Goal: Task Accomplishment & Management: Manage account settings

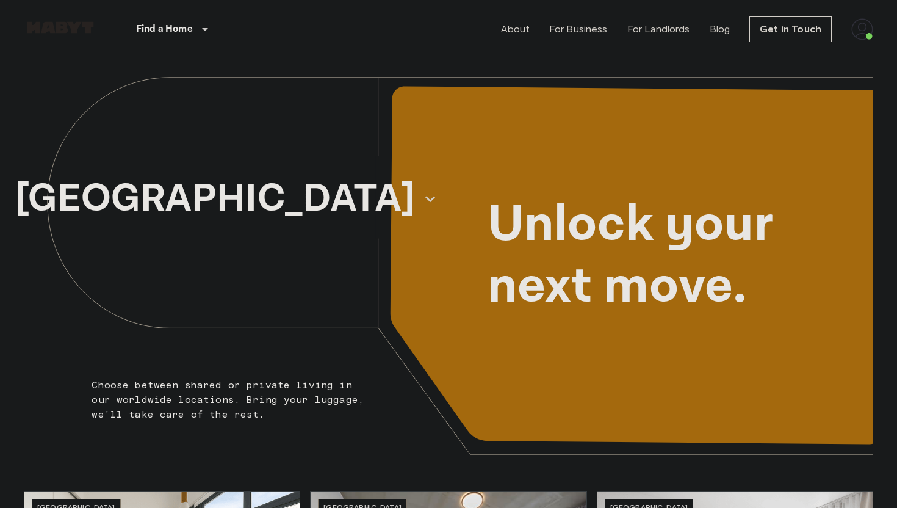
click at [870, 27] on img at bounding box center [862, 29] width 22 height 22
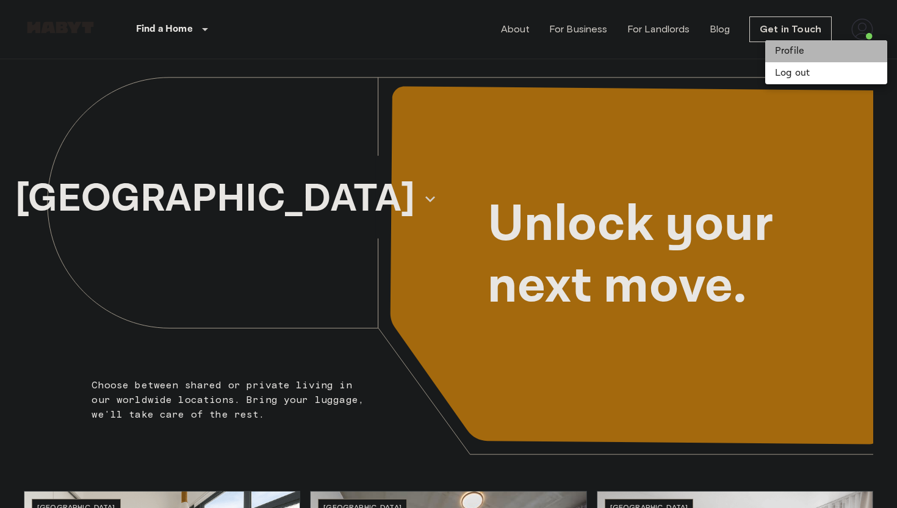
click at [803, 45] on li "Profile" at bounding box center [826, 51] width 122 height 22
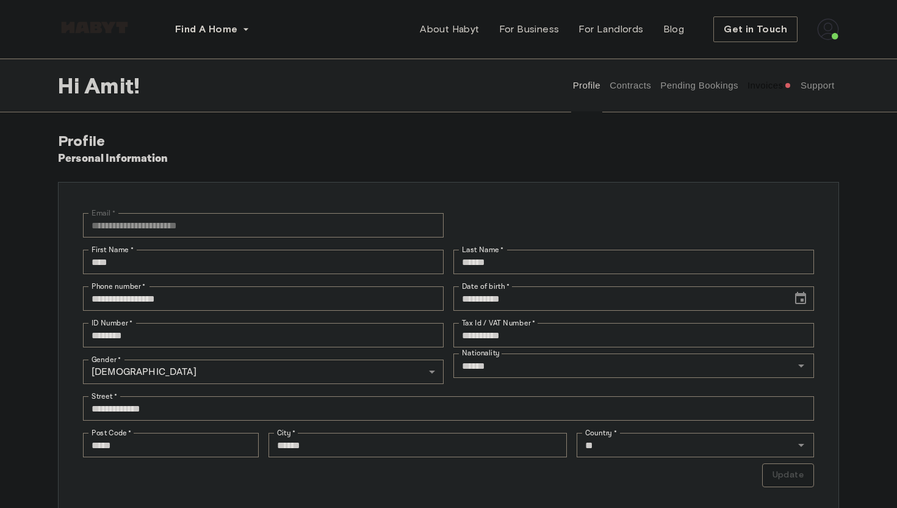
click at [811, 84] on button "Support" at bounding box center [817, 86] width 37 height 54
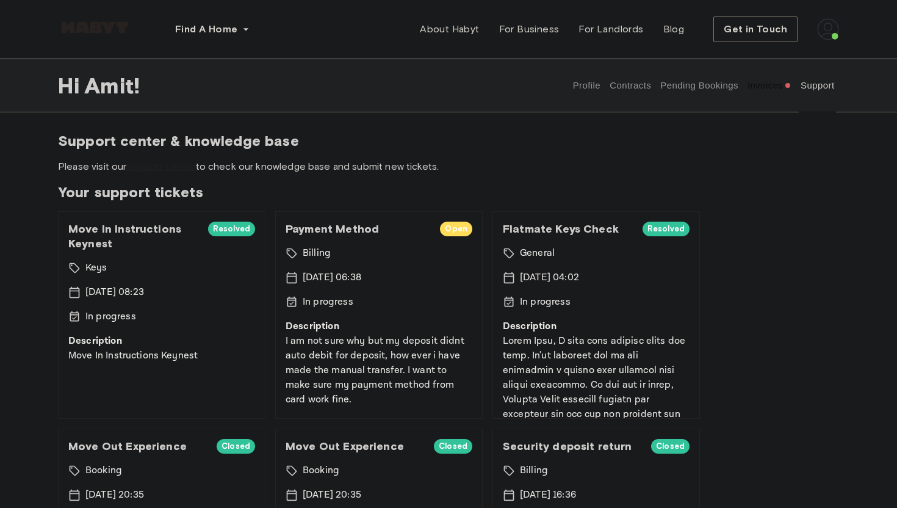
click at [175, 167] on link "support center" at bounding box center [160, 166] width 69 height 12
click at [806, 90] on button "Support" at bounding box center [817, 86] width 37 height 54
click at [590, 85] on button "Profile" at bounding box center [586, 86] width 31 height 54
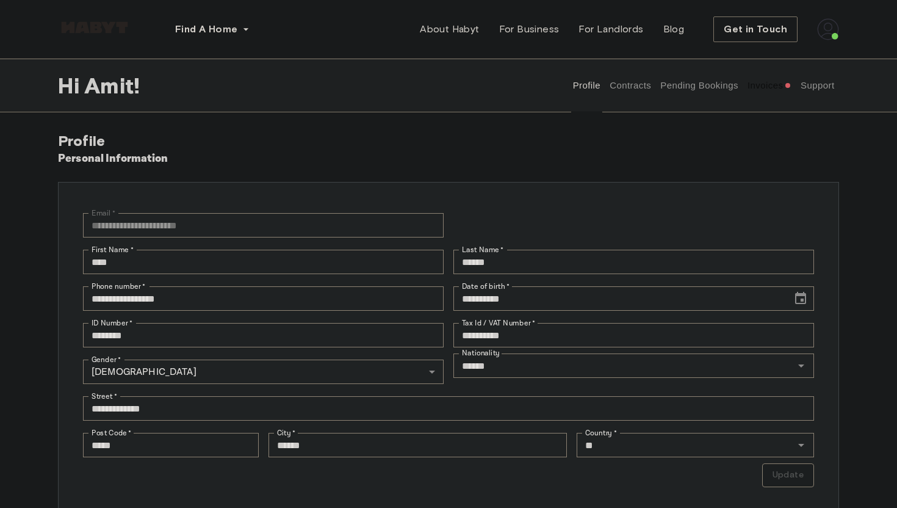
click at [628, 82] on button "Contracts" at bounding box center [630, 86] width 45 height 54
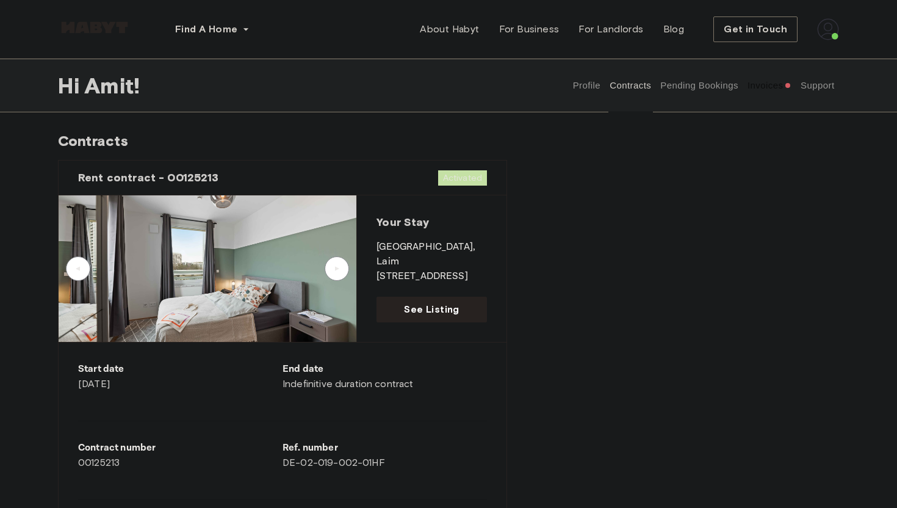
click at [691, 88] on button "Pending Bookings" at bounding box center [699, 86] width 81 height 54
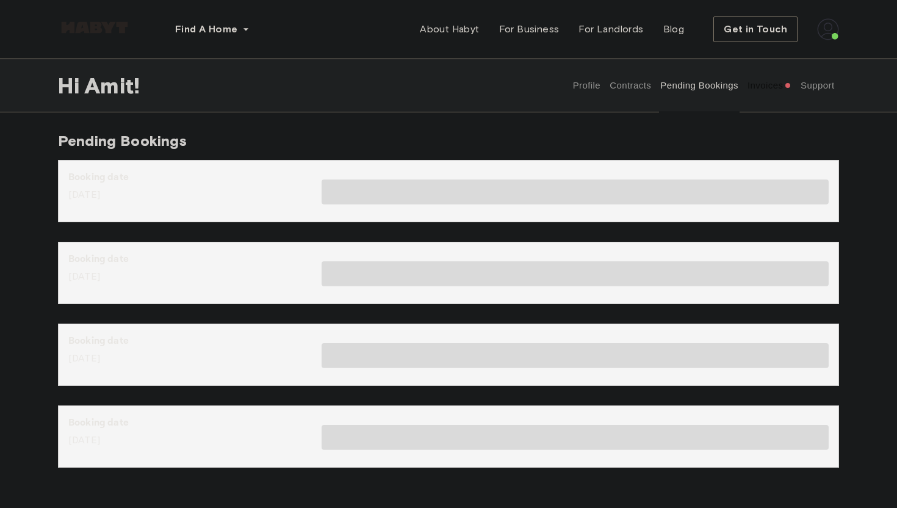
click at [749, 88] on button "Invoices" at bounding box center [769, 86] width 47 height 54
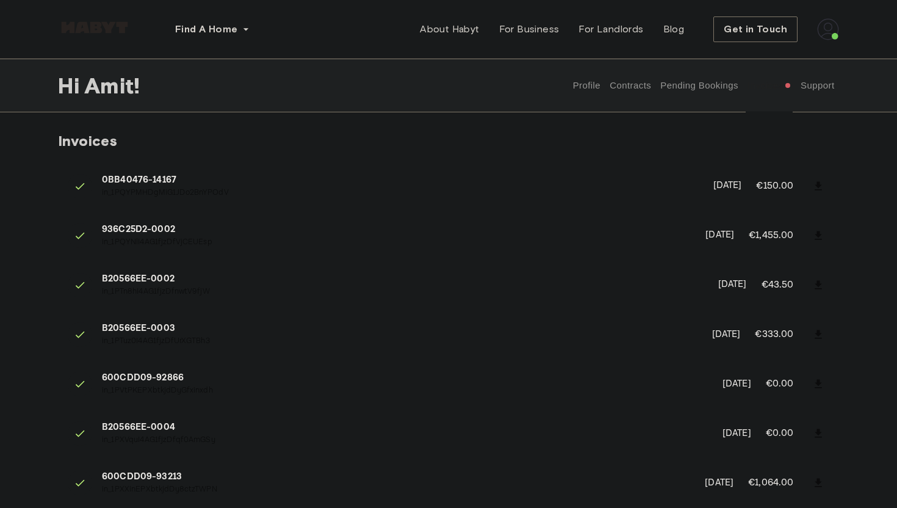
click at [802, 87] on button "Support" at bounding box center [817, 86] width 37 height 54
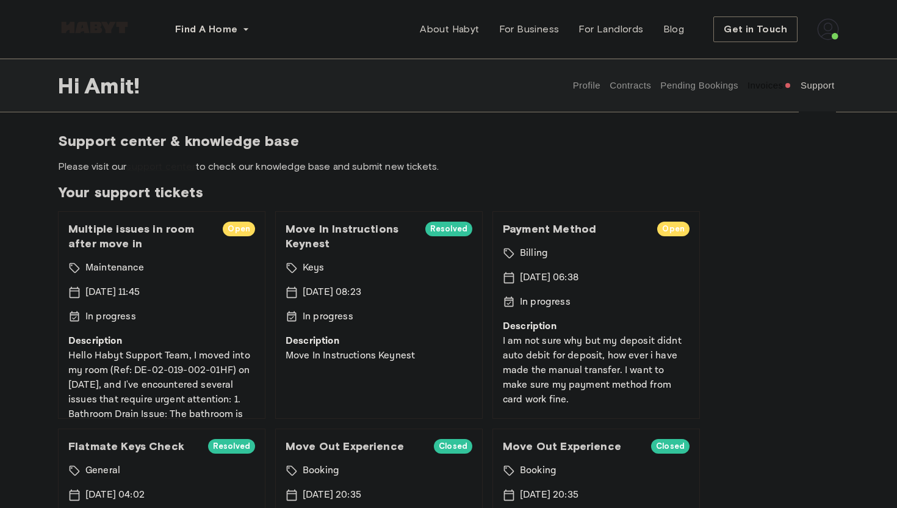
click at [165, 297] on div "15 Sep 2025 11:45" at bounding box center [161, 292] width 187 height 15
click at [129, 233] on span "Multiple issues in room after move in" at bounding box center [140, 235] width 145 height 29
click at [160, 411] on p "Hello Habyt Support Team, I moved into my room (Ref: DE-02-019-002-01HF) on Sep…" at bounding box center [161, 509] width 187 height 322
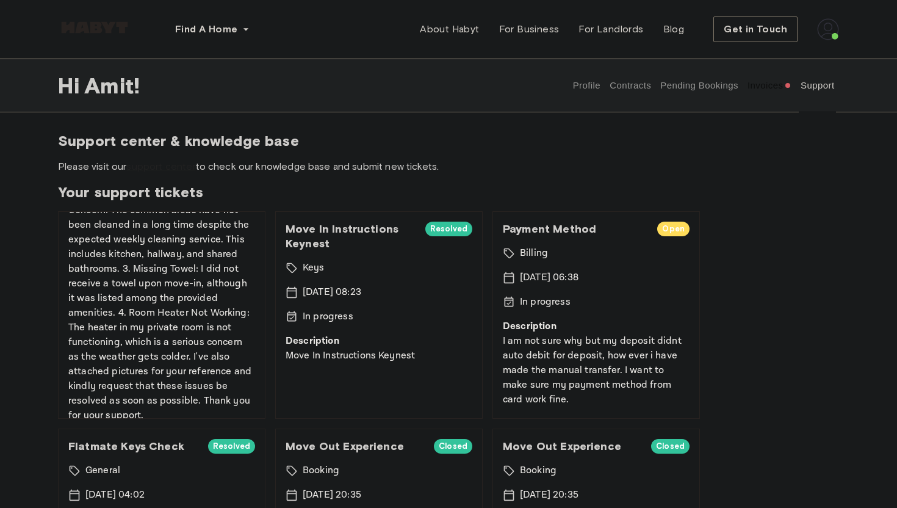
click at [624, 90] on button "Contracts" at bounding box center [630, 86] width 45 height 54
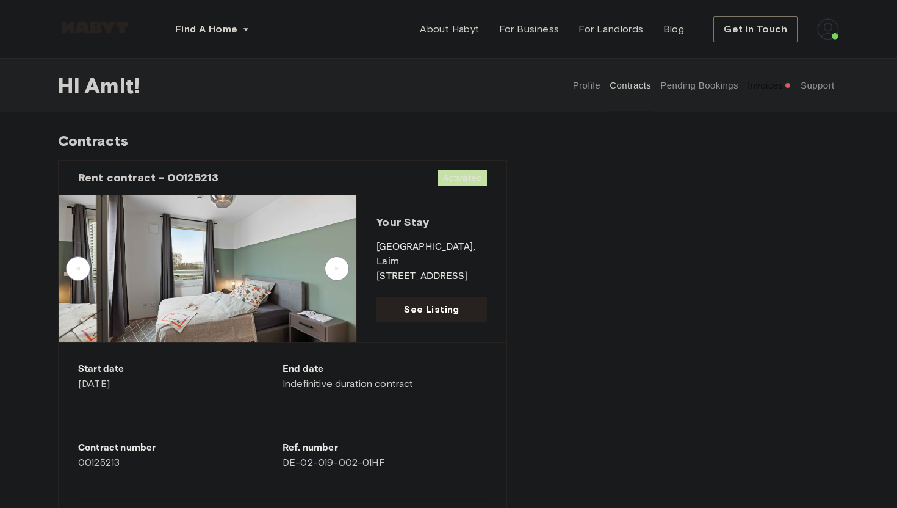
click at [668, 86] on button "Pending Bookings" at bounding box center [699, 86] width 81 height 54
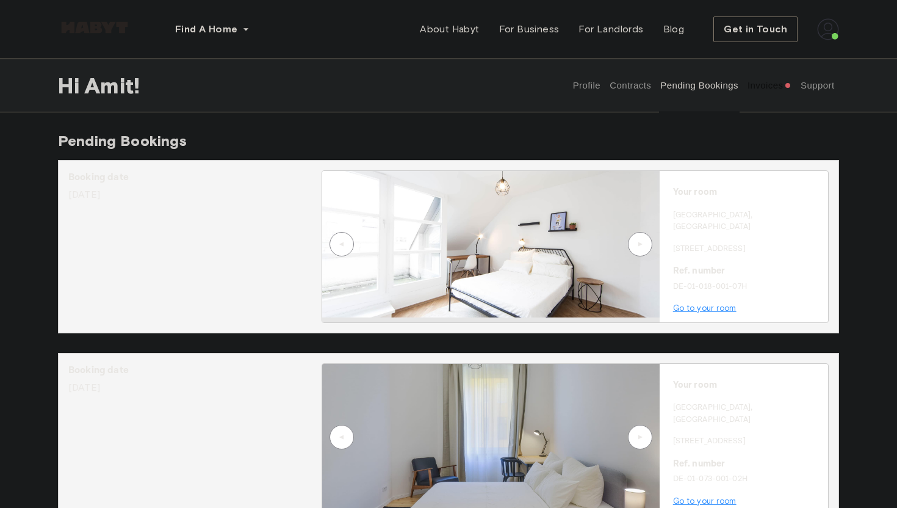
click at [760, 90] on button "Invoices" at bounding box center [769, 86] width 47 height 54
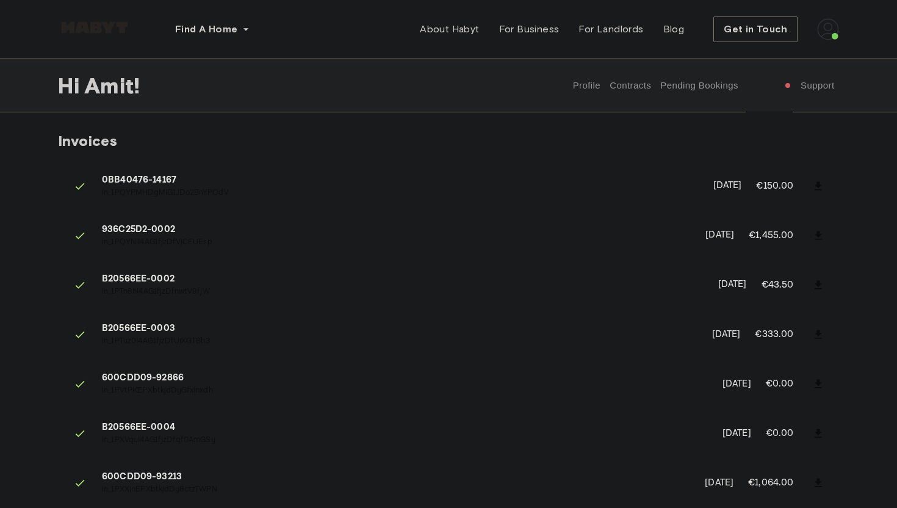
click at [821, 88] on button "Support" at bounding box center [817, 86] width 37 height 54
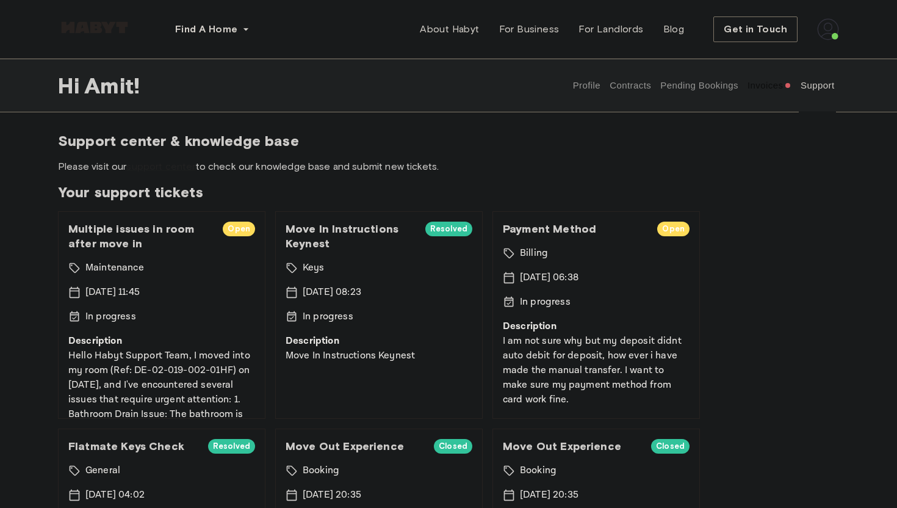
click at [635, 92] on button "Contracts" at bounding box center [630, 86] width 45 height 54
